Goal: Task Accomplishment & Management: Manage account settings

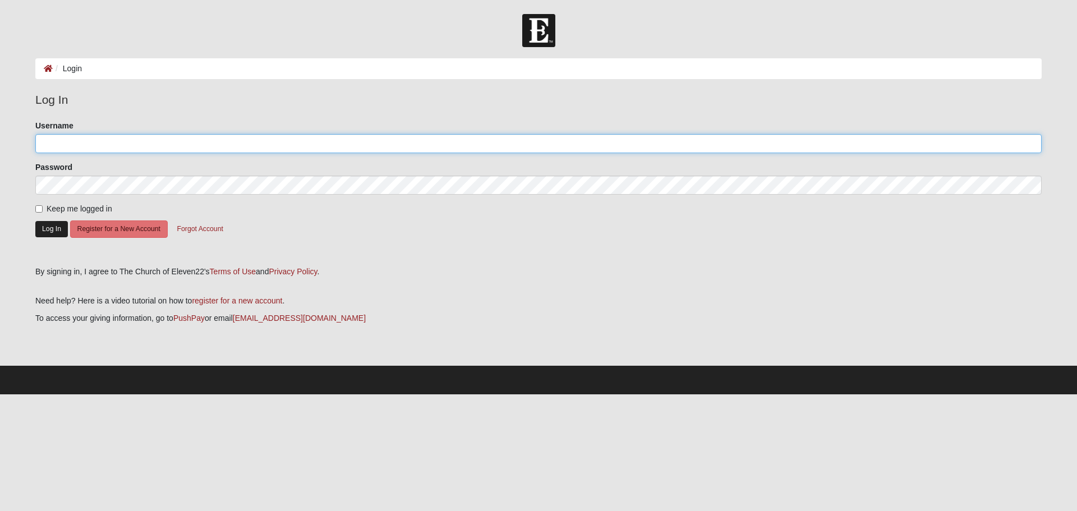
type input "gmedlock1028"
click at [45, 228] on button "Log In" at bounding box center [51, 229] width 33 height 16
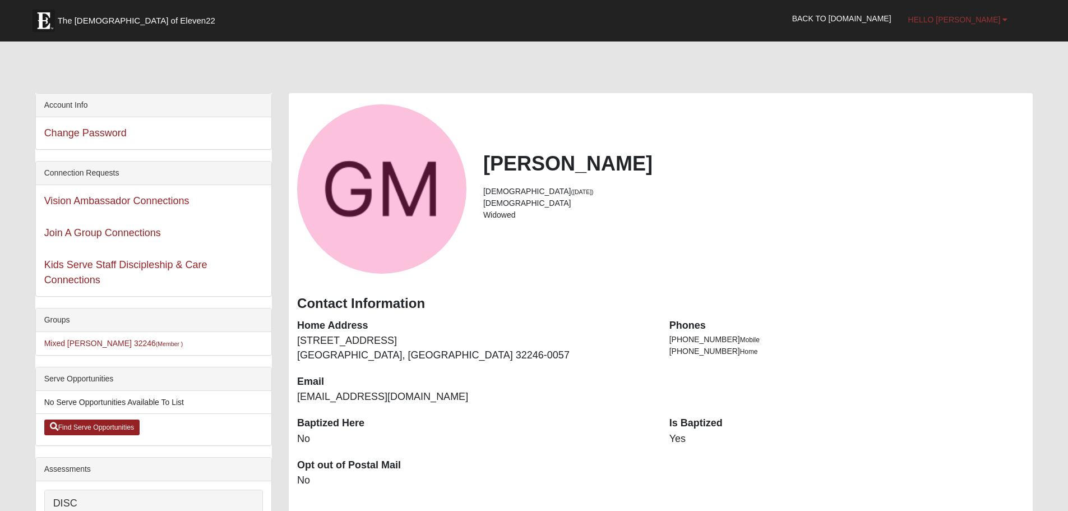
click at [1009, 21] on link "Hello [PERSON_NAME]" at bounding box center [958, 20] width 117 height 28
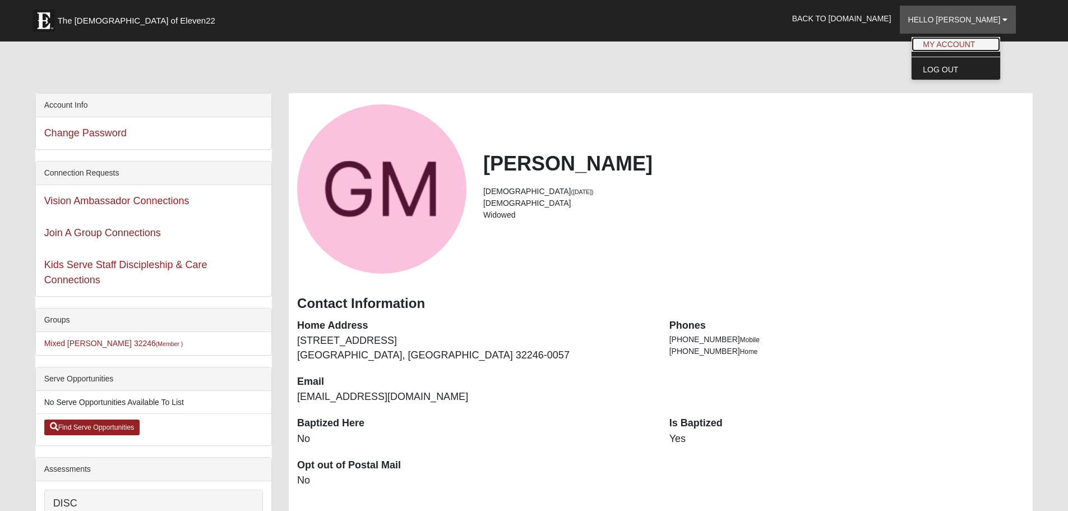
click at [981, 40] on link "My Account" at bounding box center [956, 44] width 89 height 15
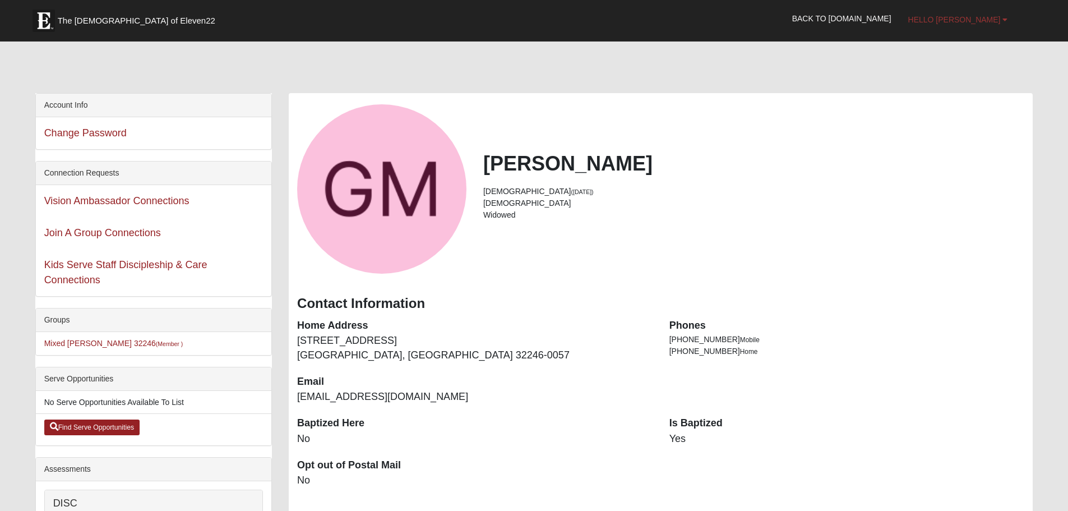
click at [973, 21] on span "Hello [PERSON_NAME]" at bounding box center [955, 19] width 93 height 9
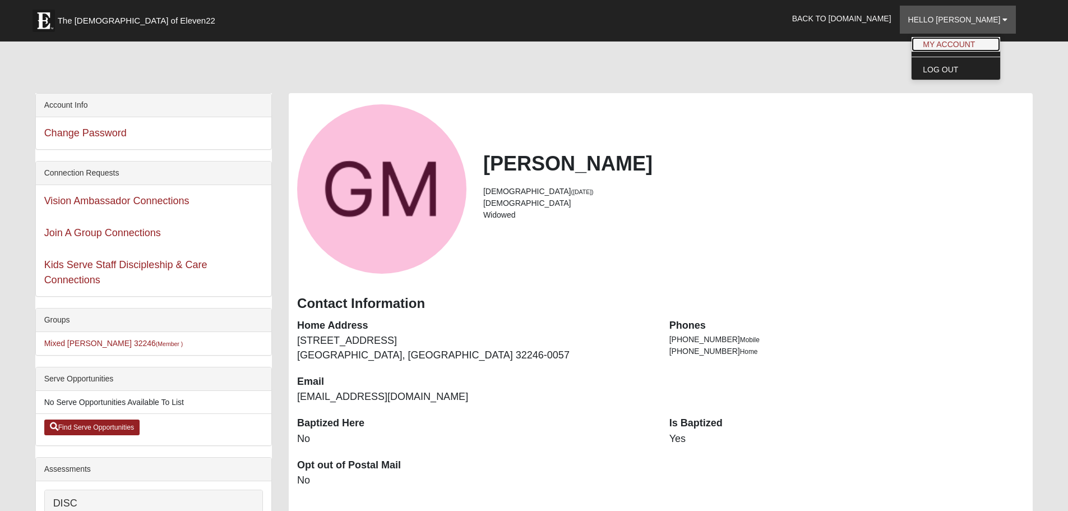
click at [967, 47] on link "My Account" at bounding box center [956, 44] width 89 height 15
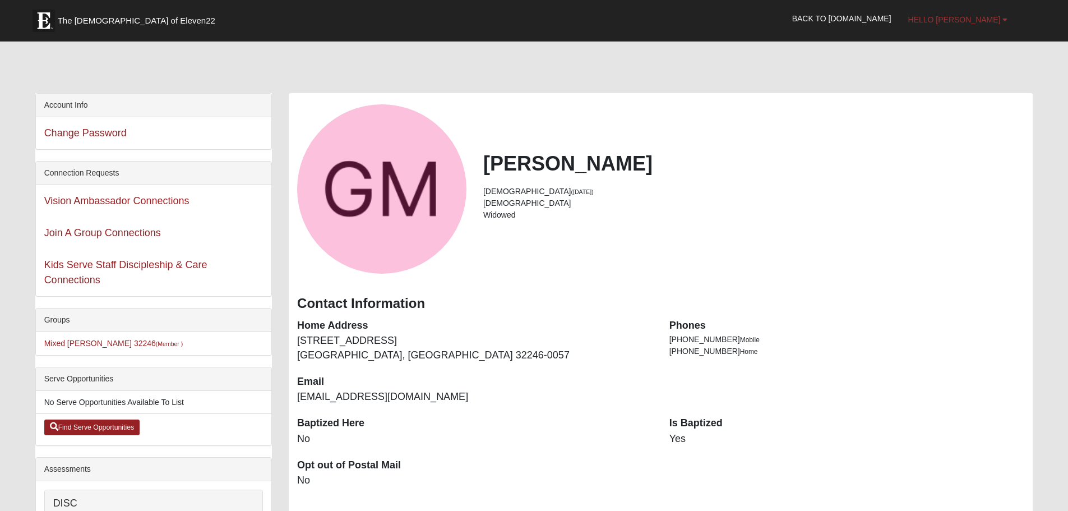
click at [985, 23] on span "Hello Gina" at bounding box center [955, 19] width 93 height 9
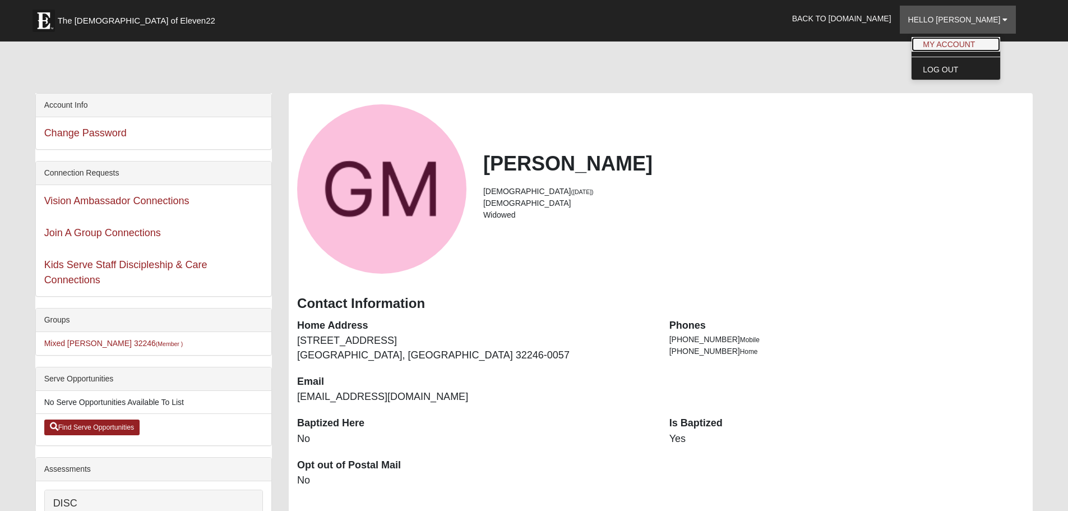
click at [959, 46] on link "My Account" at bounding box center [956, 44] width 89 height 15
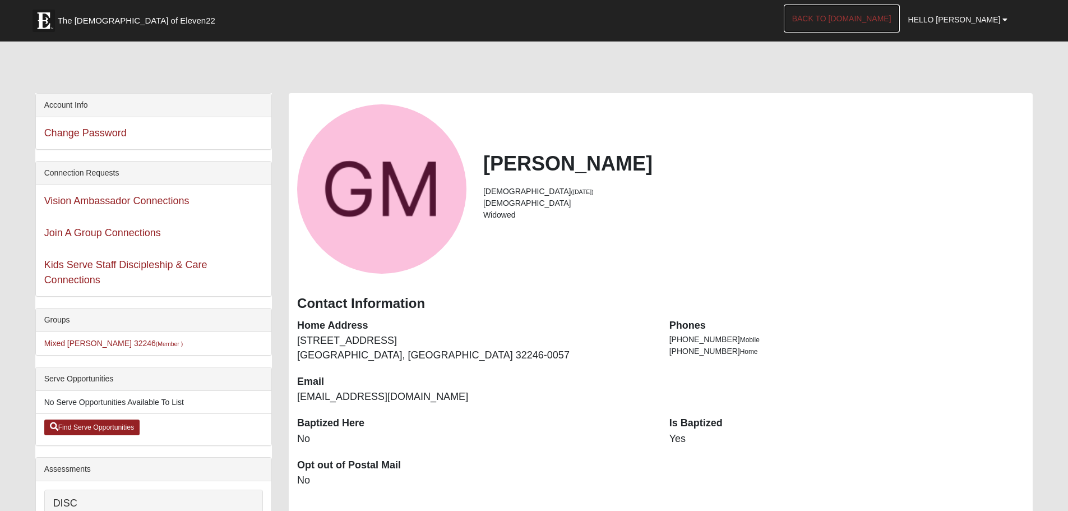
click at [882, 15] on link "Back to [DOMAIN_NAME]" at bounding box center [842, 18] width 116 height 28
